Goal: Task Accomplishment & Management: Complete application form

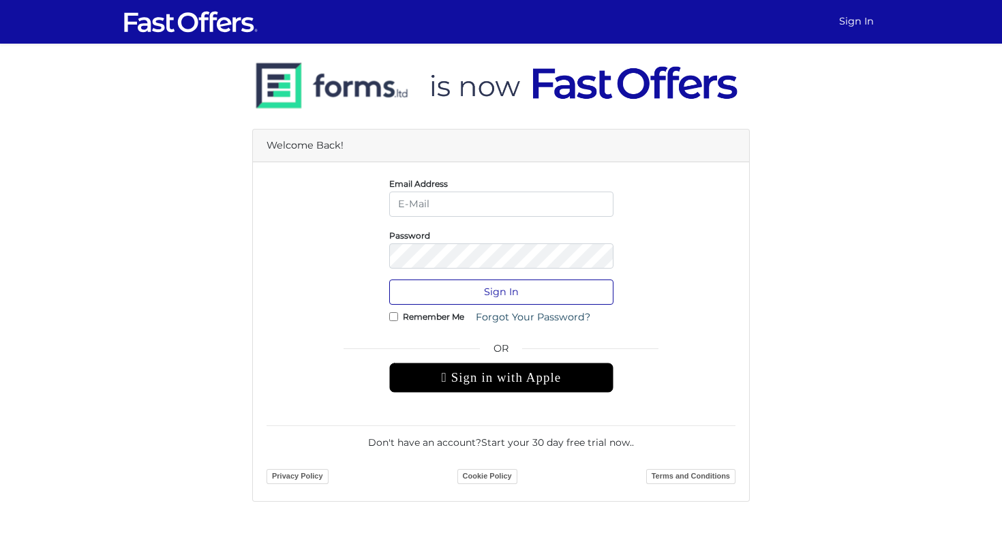
type input "[EMAIL_ADDRESS][DOMAIN_NAME]"
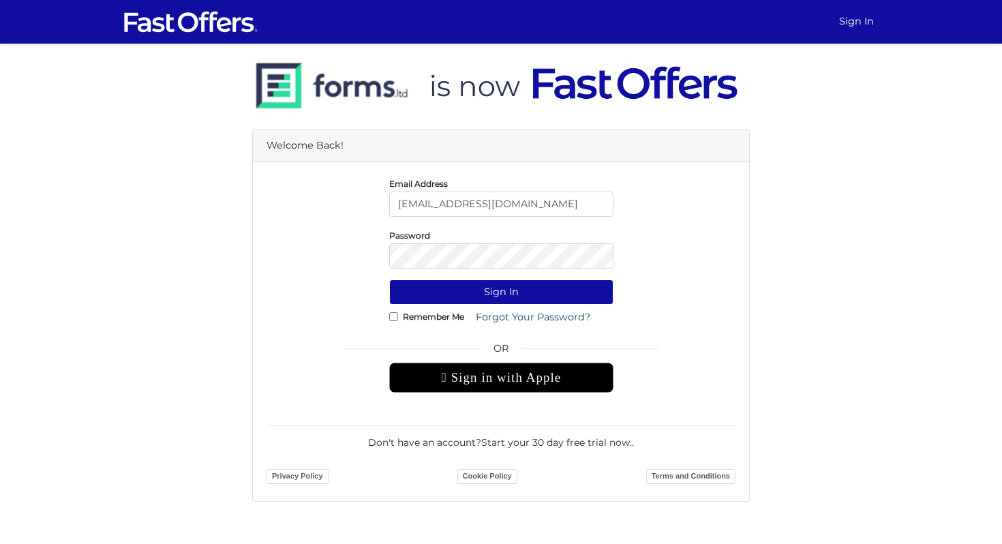
click at [510, 274] on form "Email Address [EMAIL_ADDRESS][DOMAIN_NAME] Password Sign In Remember Me" at bounding box center [500, 331] width 469 height 311
click at [516, 290] on button "Sign In" at bounding box center [501, 291] width 224 height 25
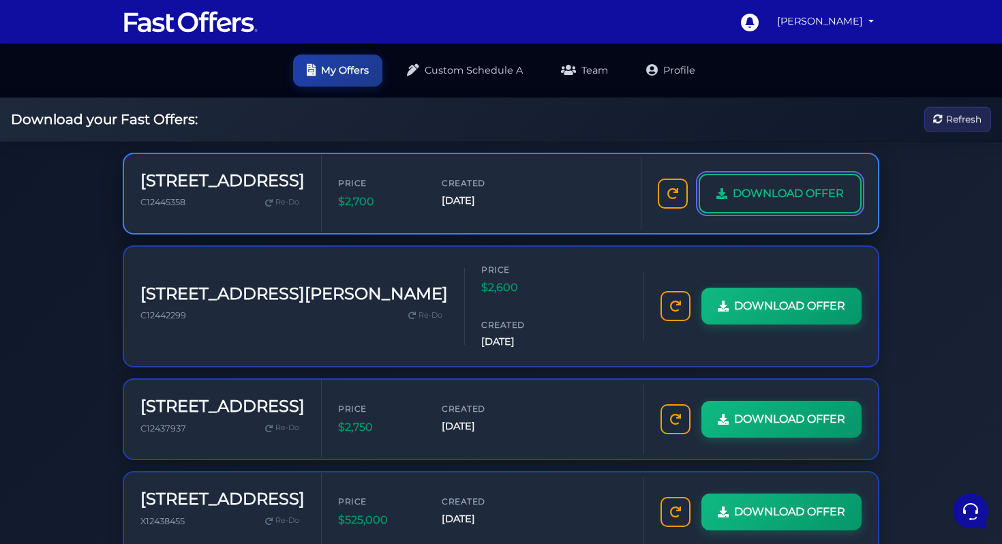
click at [783, 207] on link "DOWNLOAD OFFER" at bounding box center [780, 194] width 163 height 40
